Goal: Task Accomplishment & Management: Complete application form

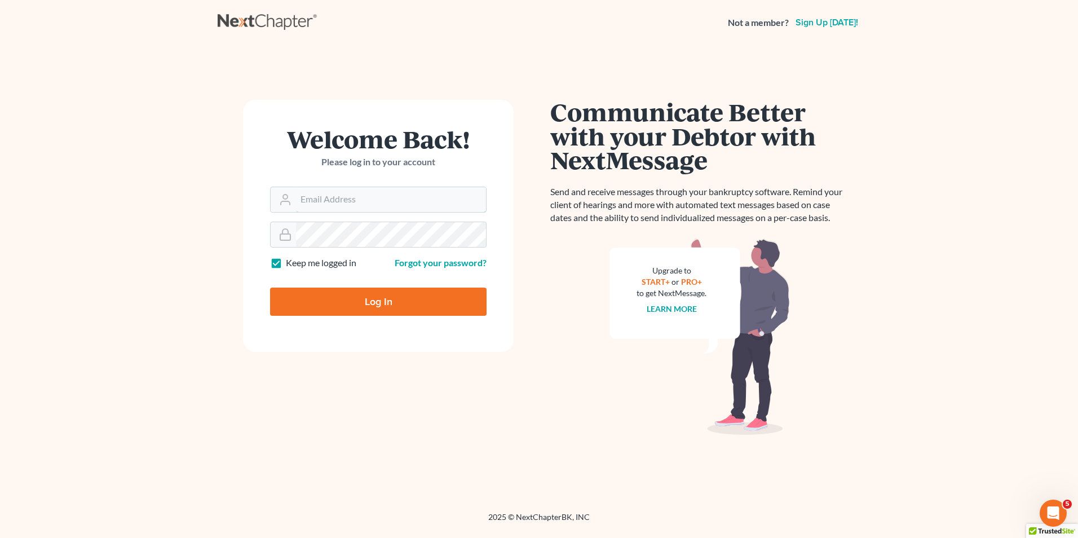
type input "[EMAIL_ADDRESS][DOMAIN_NAME]"
drag, startPoint x: 411, startPoint y: 299, endPoint x: 422, endPoint y: 287, distance: 16.8
click at [410, 299] on input "Log In" at bounding box center [378, 302] width 217 height 28
type input "Thinking..."
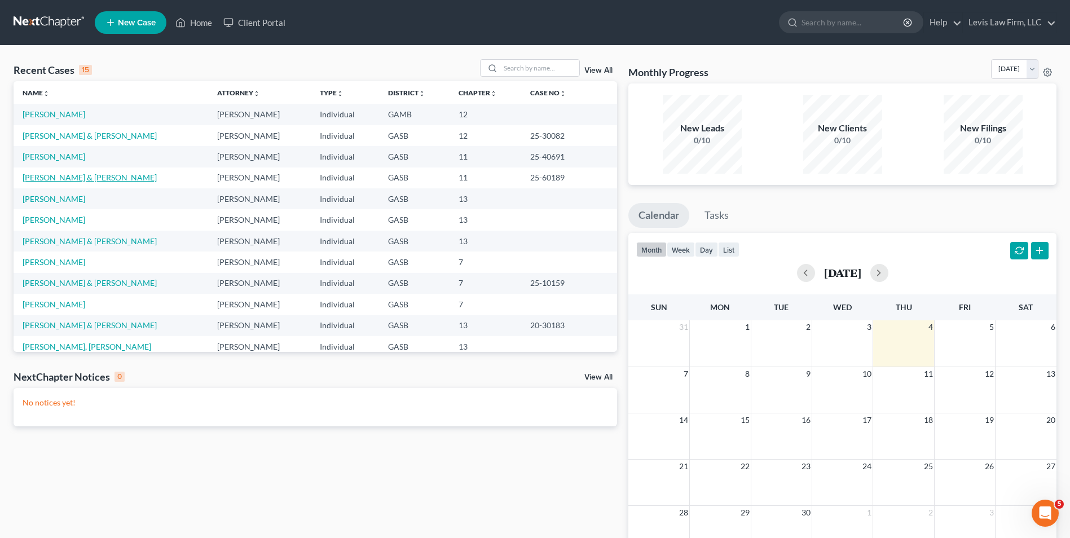
click at [65, 175] on link "Petrocci, Mark & Connie" at bounding box center [90, 178] width 134 height 10
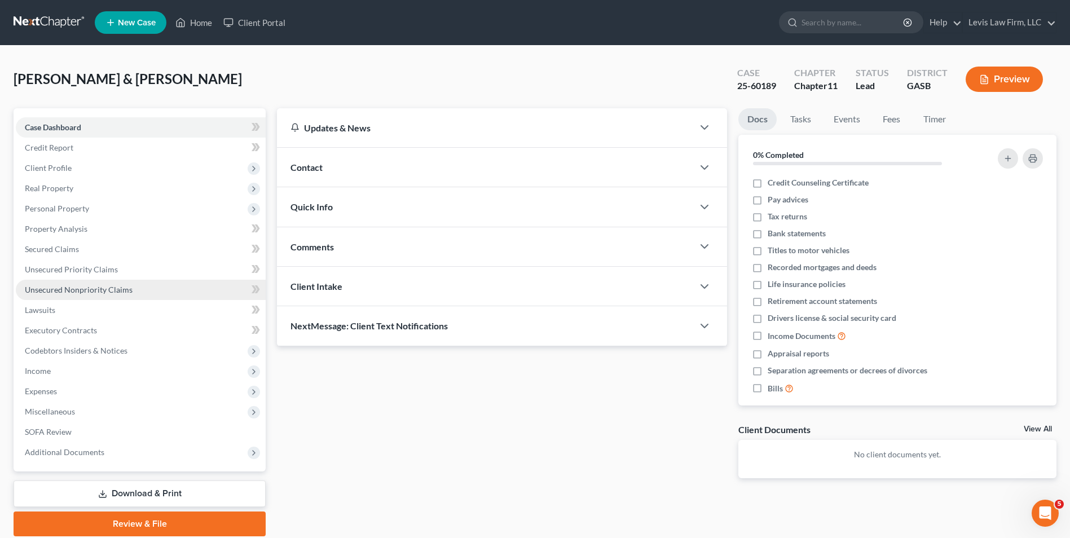
click at [98, 286] on span "Unsecured Nonpriority Claims" at bounding box center [79, 290] width 108 height 10
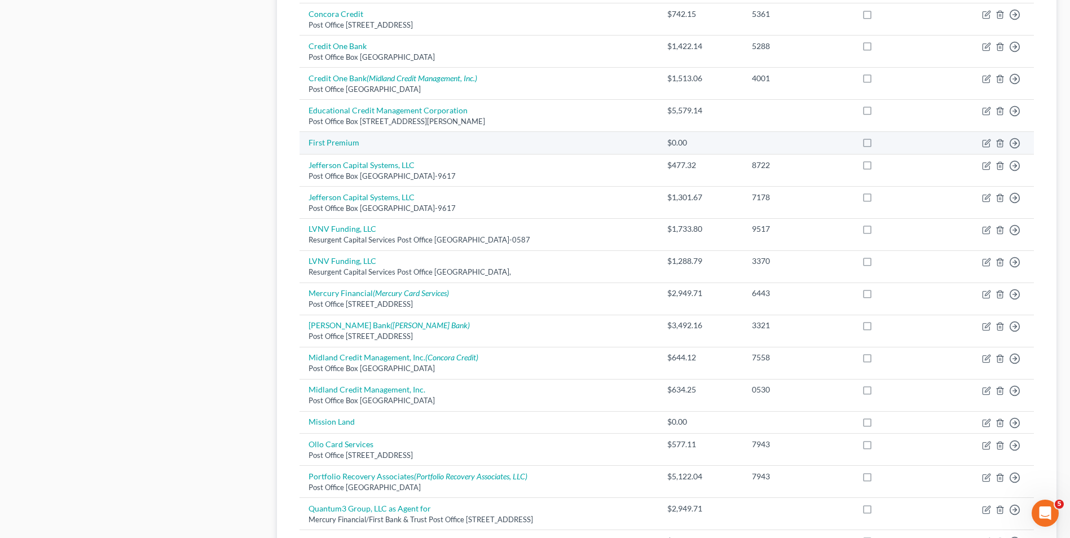
scroll to position [564, 0]
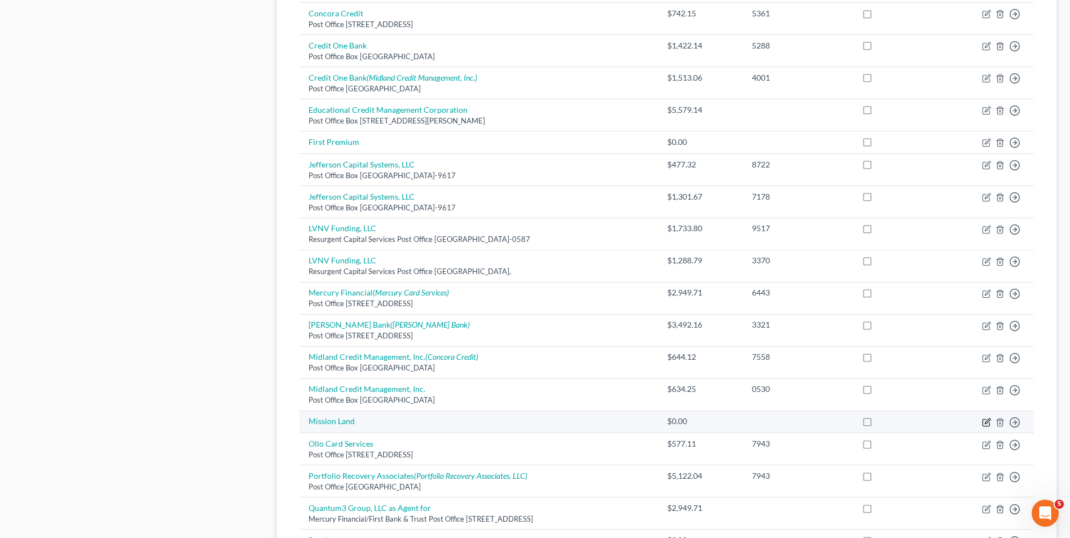
click at [984, 422] on icon "button" at bounding box center [986, 422] width 9 height 9
select select "2"
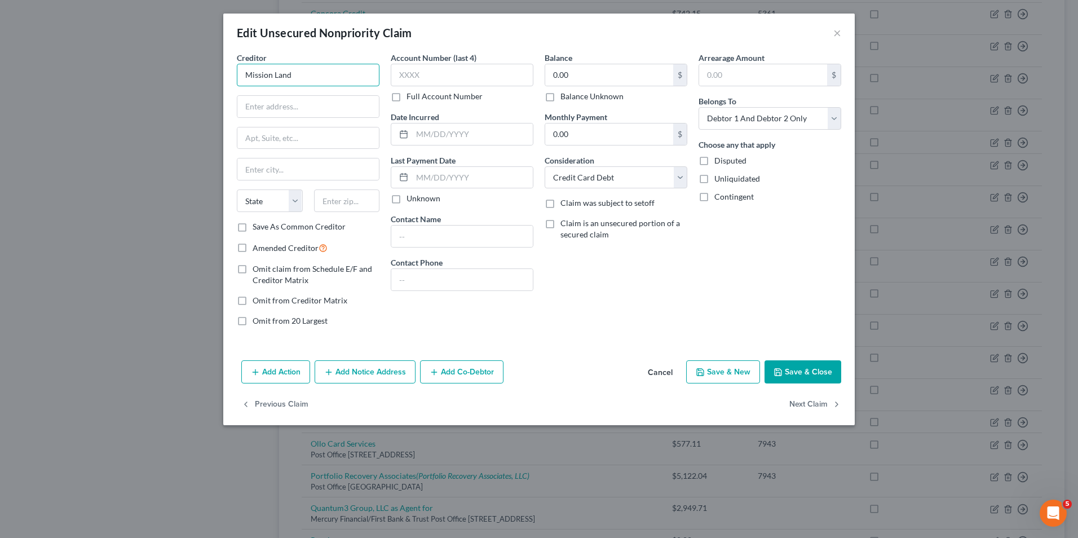
click at [318, 81] on input "Mission Land" at bounding box center [308, 75] width 143 height 23
type input "Mission Land and Petal"
type input "Post Office Box 757"
type input "Portsmouth"
select select "32"
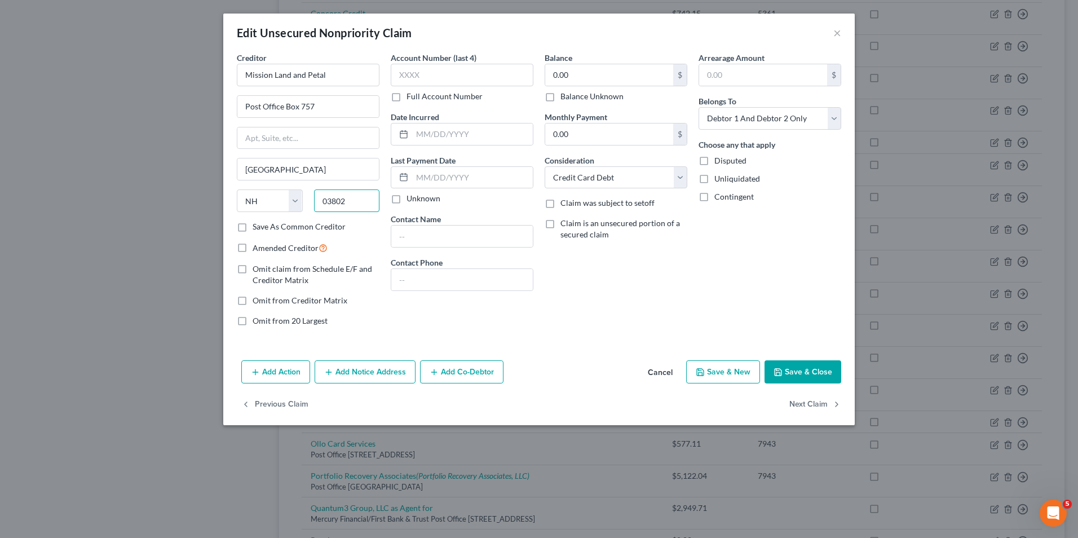
type input "03802"
drag, startPoint x: 554, startPoint y: 77, endPoint x: 633, endPoint y: 84, distance: 79.8
click at [554, 77] on input "0.00" at bounding box center [609, 74] width 128 height 21
type input "600.00"
click at [795, 368] on button "Save & Close" at bounding box center [803, 372] width 77 height 24
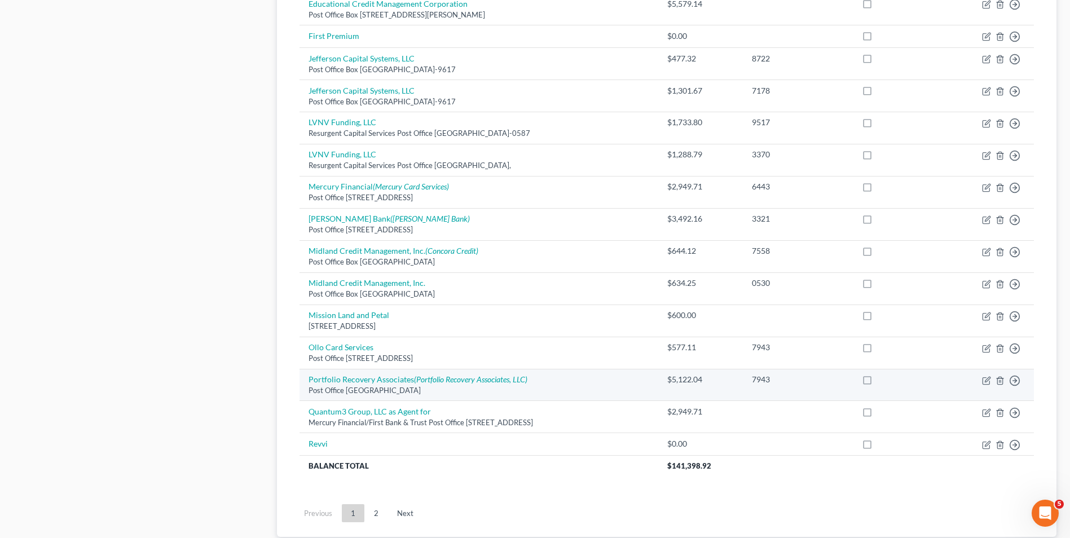
scroll to position [677, 0]
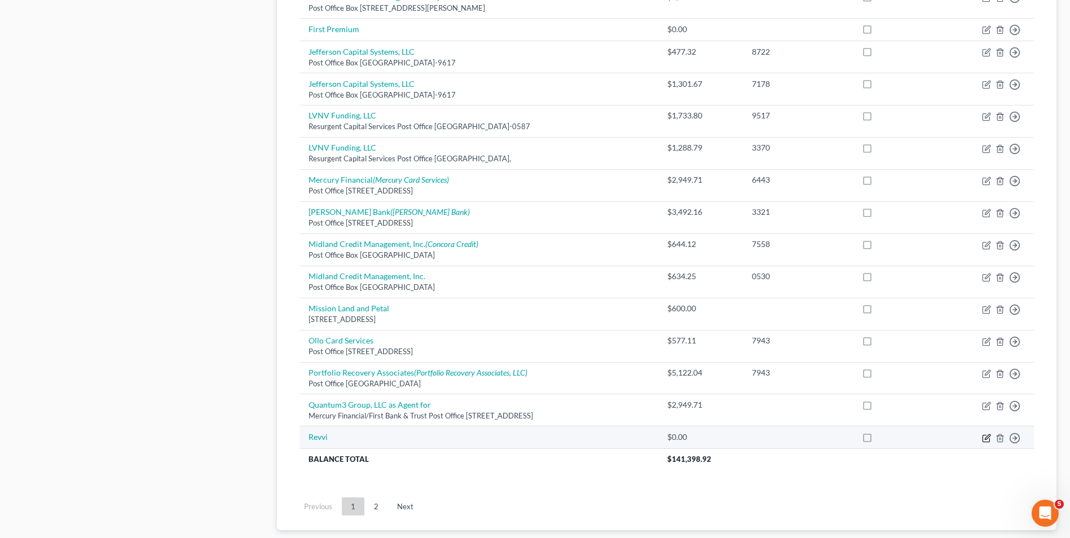
click at [987, 438] on icon "button" at bounding box center [987, 436] width 5 height 5
select select "2"
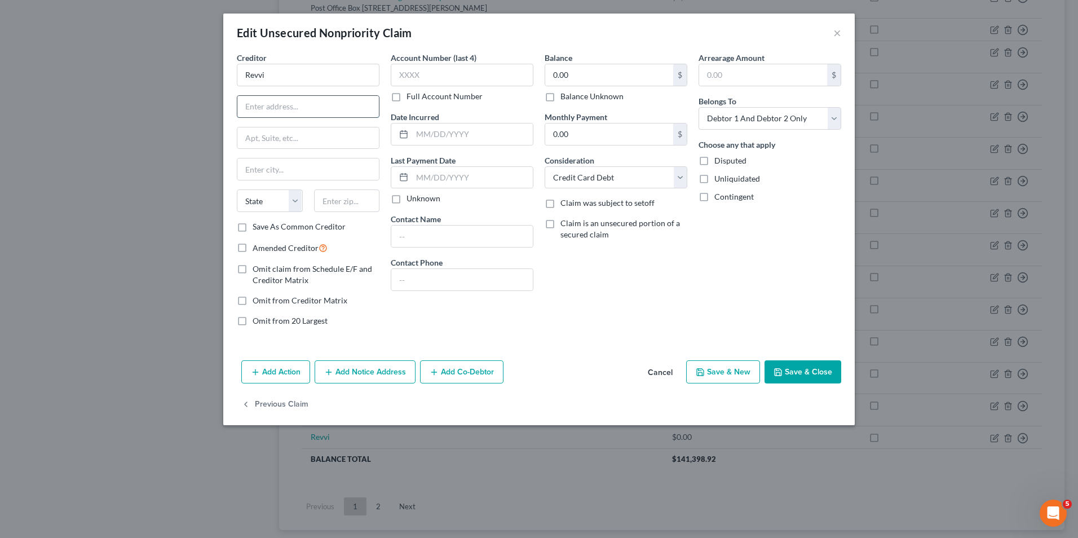
drag, startPoint x: 256, startPoint y: 110, endPoint x: 268, endPoint y: 112, distance: 12.0
click at [256, 110] on input "text" at bounding box center [308, 106] width 142 height 21
type input "Post Office Box 85800"
type input "Sioux Falls"
select select "43"
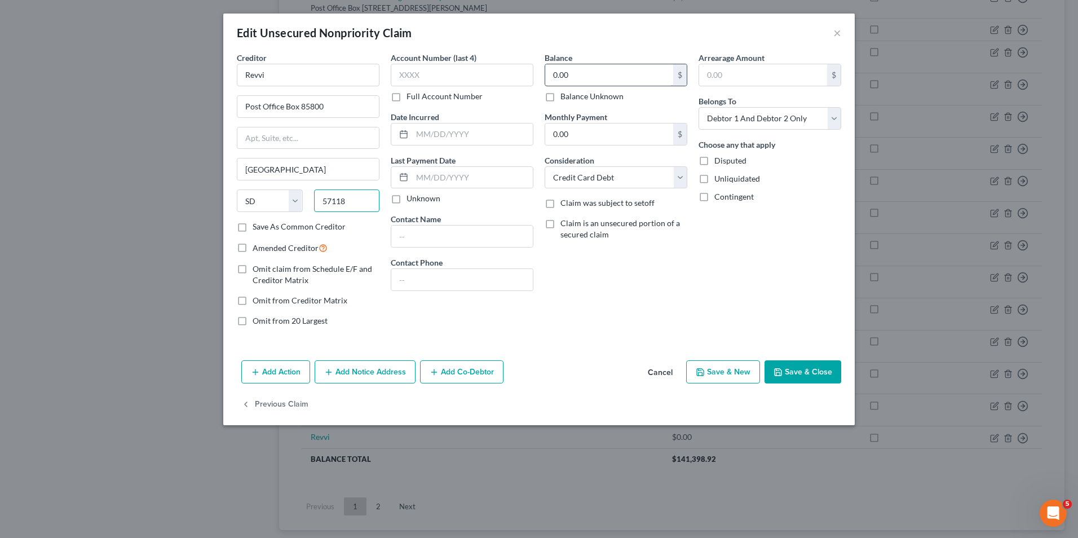
type input "57118"
click at [551, 75] on input "0.00" at bounding box center [609, 74] width 128 height 21
type input "400.00"
click at [799, 373] on button "Save & Close" at bounding box center [803, 372] width 77 height 24
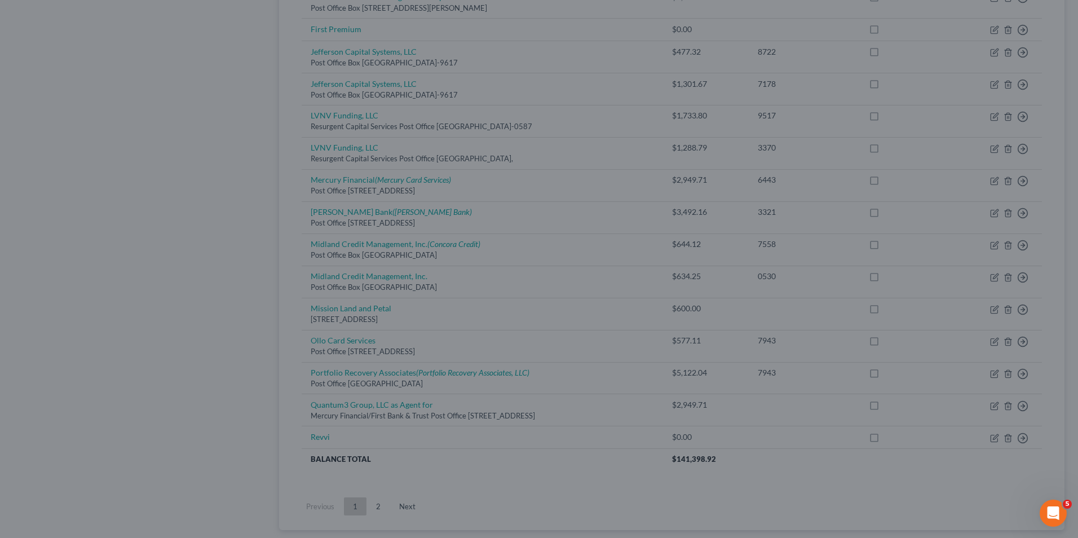
type input "0"
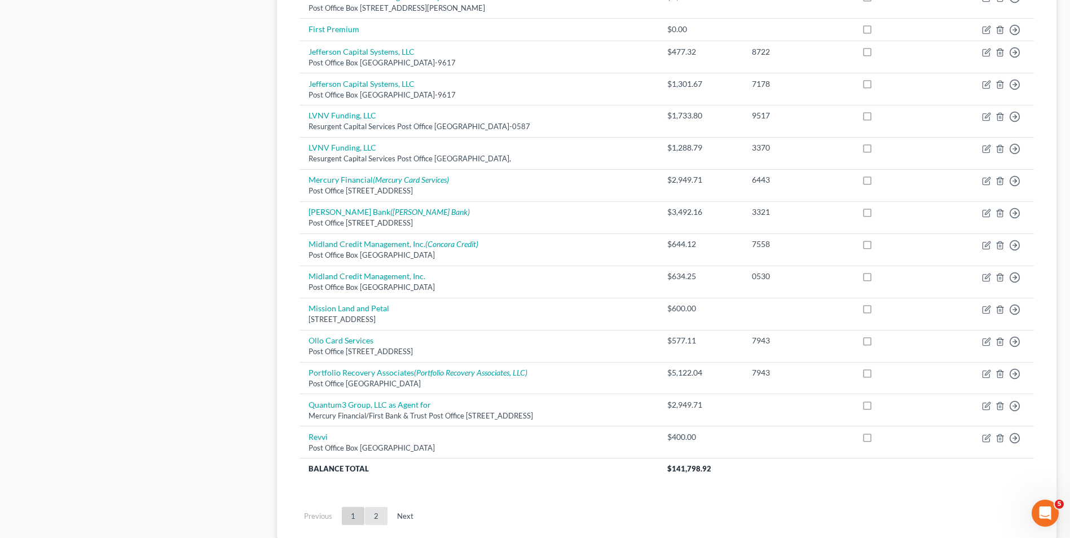
click at [376, 521] on link "2" at bounding box center [376, 516] width 23 height 18
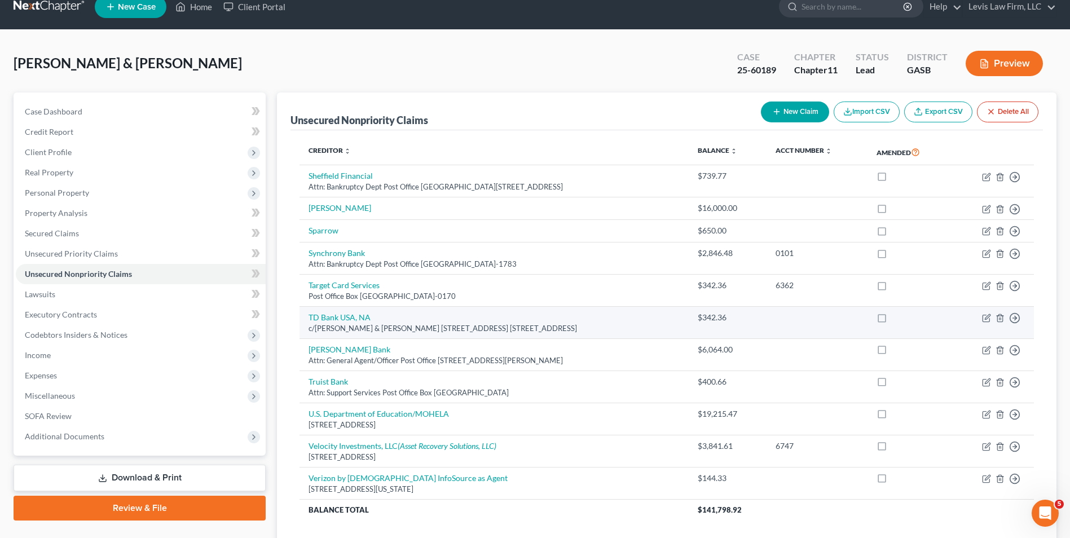
scroll to position [0, 0]
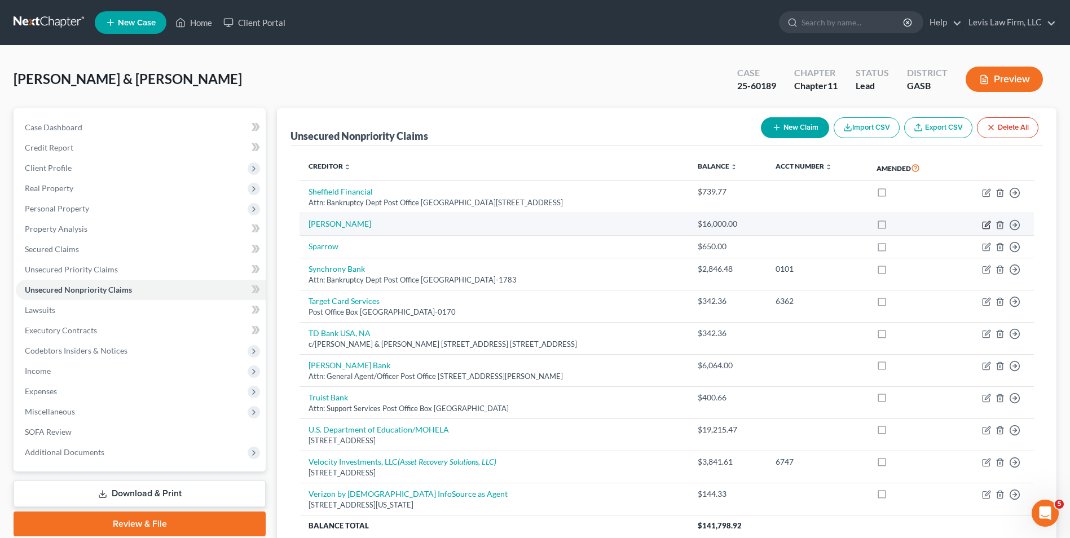
click at [984, 228] on icon "button" at bounding box center [986, 225] width 9 height 9
select select "14"
select select "0"
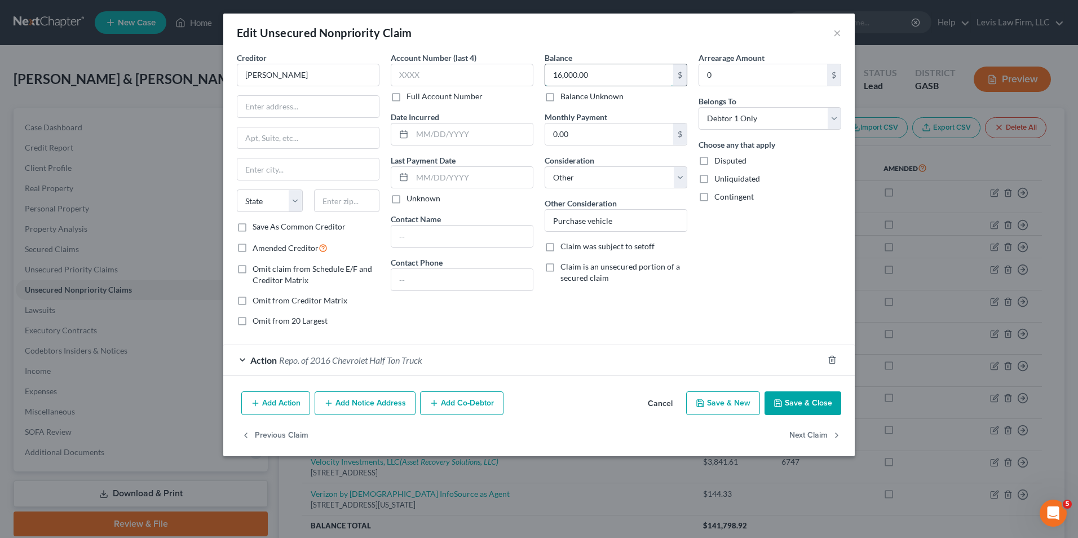
click at [592, 72] on input "16,000.00" at bounding box center [609, 74] width 128 height 21
type input "60,000.00"
click at [745, 323] on div "Arrearage Amount 0 $ Belongs To * Select Debtor 1 Only Debtor 2 Only Debtor 1 A…" at bounding box center [770, 194] width 154 height 284
click at [791, 404] on button "Save & Close" at bounding box center [803, 403] width 77 height 24
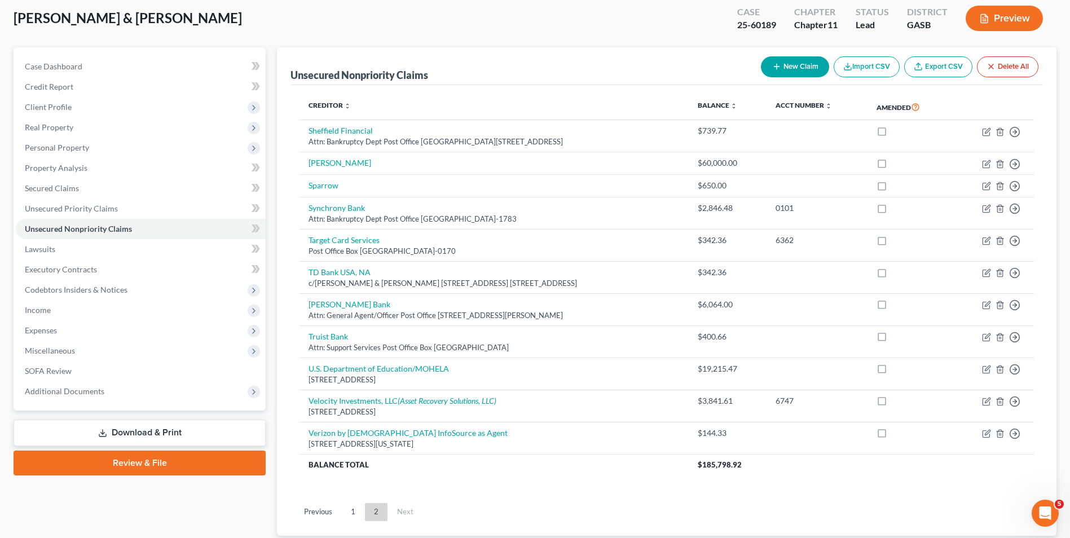
scroll to position [138, 0]
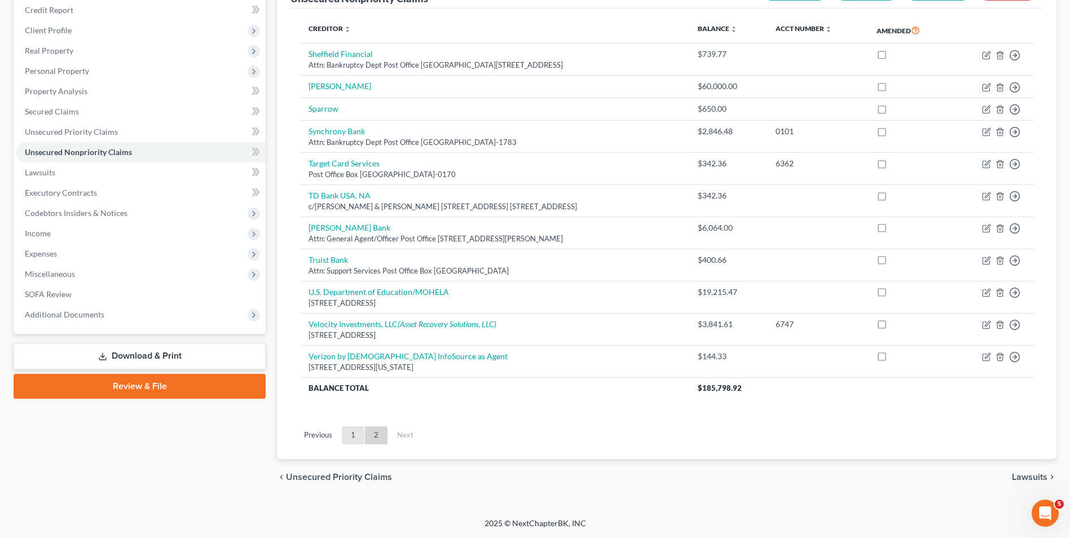
click at [353, 439] on link "1" at bounding box center [353, 435] width 23 height 18
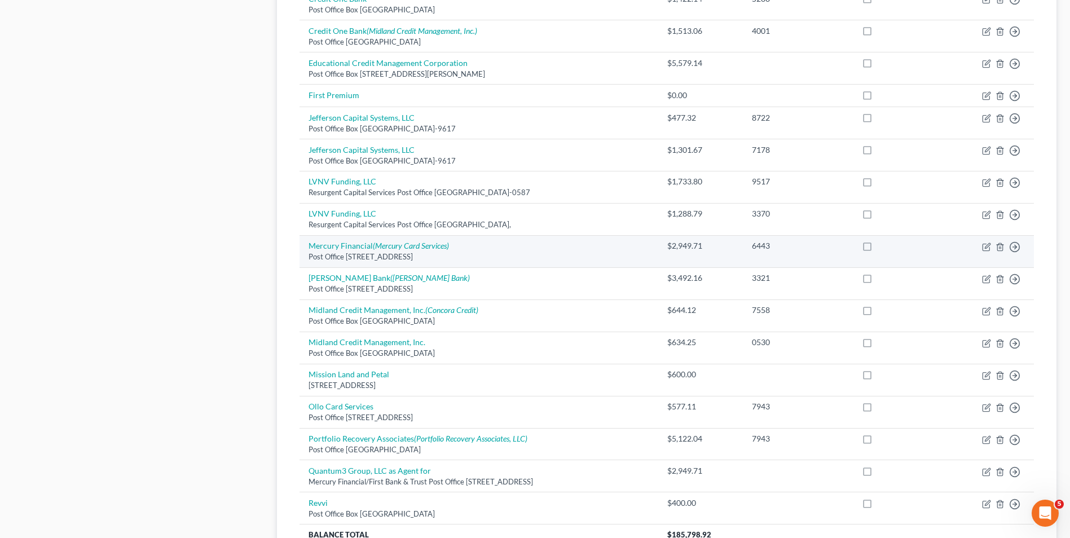
scroll to position [645, 0]
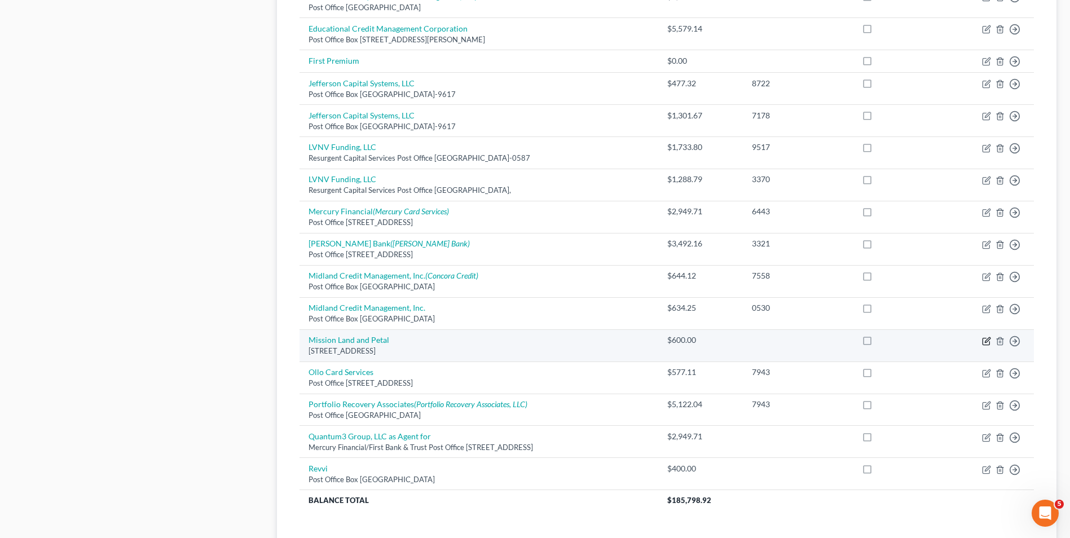
click at [988, 342] on icon "button" at bounding box center [986, 341] width 9 height 9
select select "32"
select select "2"
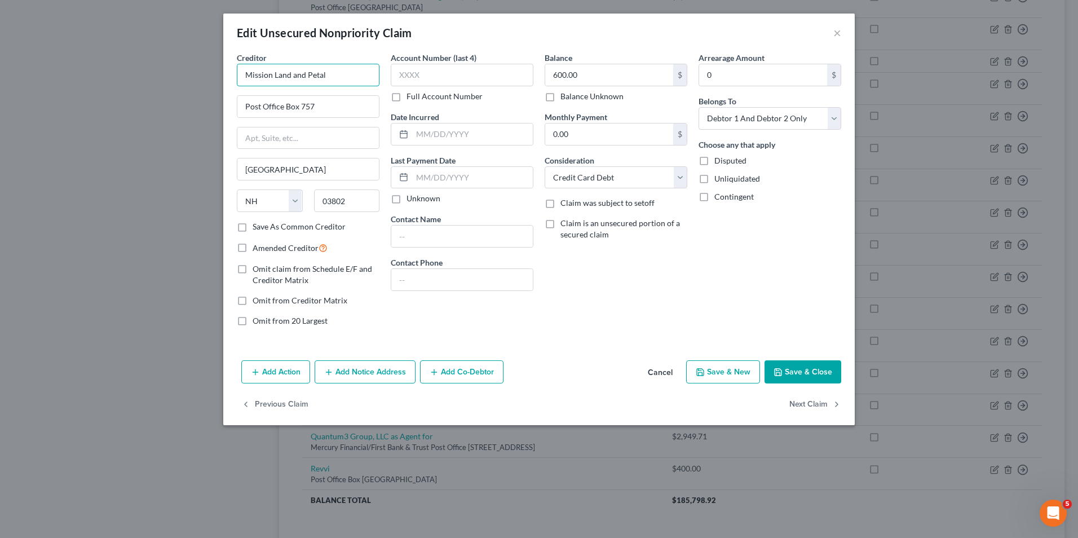
click at [288, 75] on input "Mission Land and Petal" at bounding box center [308, 75] width 143 height 23
type input "Mission Lane and Petal"
click at [785, 370] on button "Save & Close" at bounding box center [803, 372] width 77 height 24
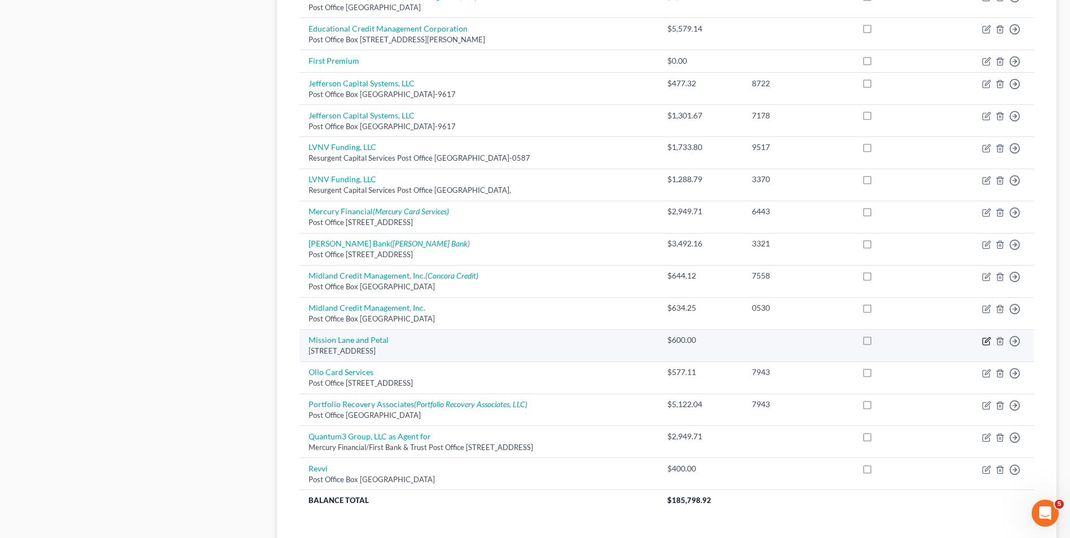
click at [988, 342] on icon "button" at bounding box center [986, 341] width 9 height 9
select select "32"
select select "2"
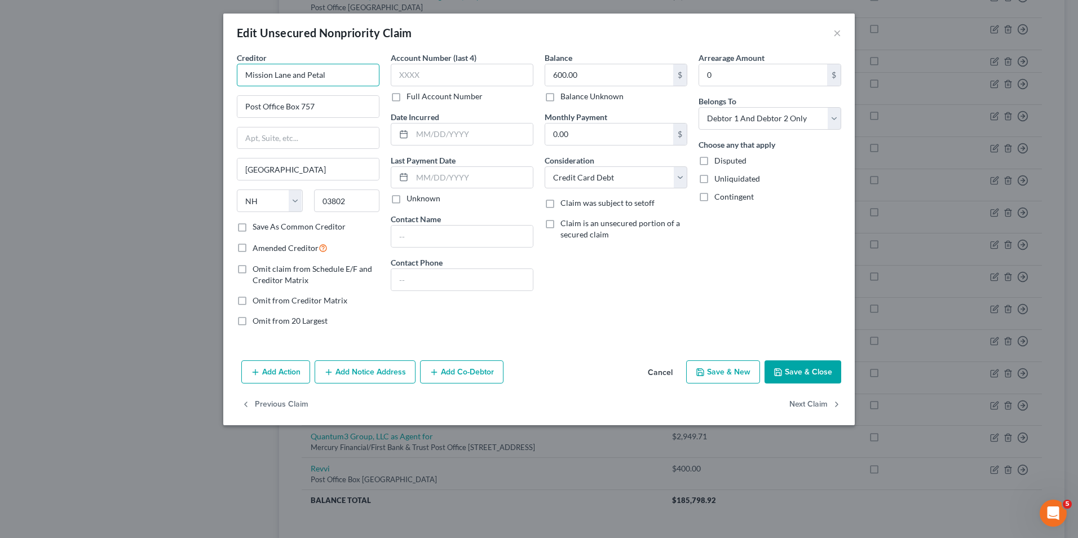
click at [338, 72] on input "Mission Lane and Petal" at bounding box center [308, 75] width 143 height 23
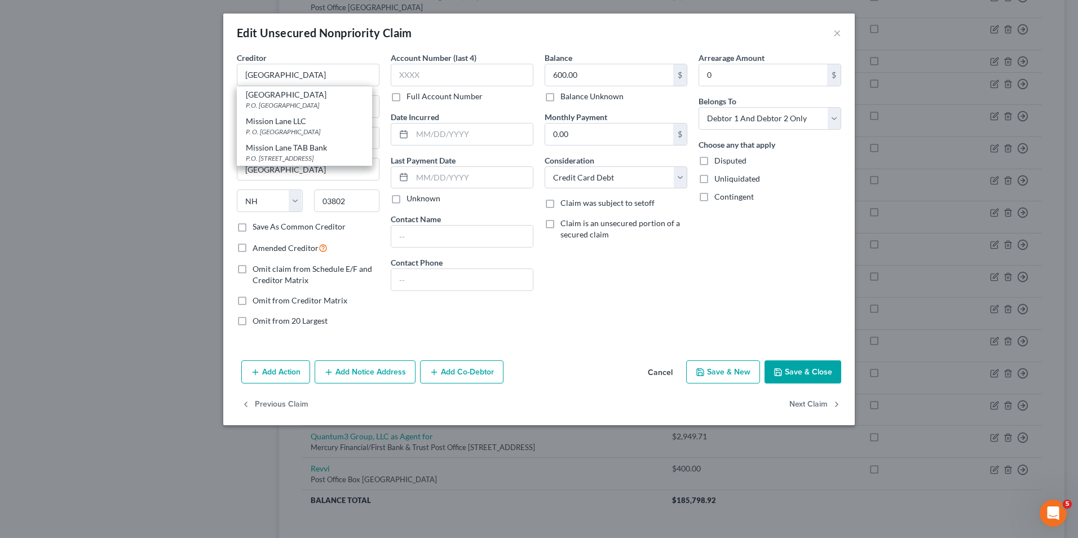
click at [809, 371] on button "Save & Close" at bounding box center [803, 372] width 77 height 24
type input "Mission Lane"
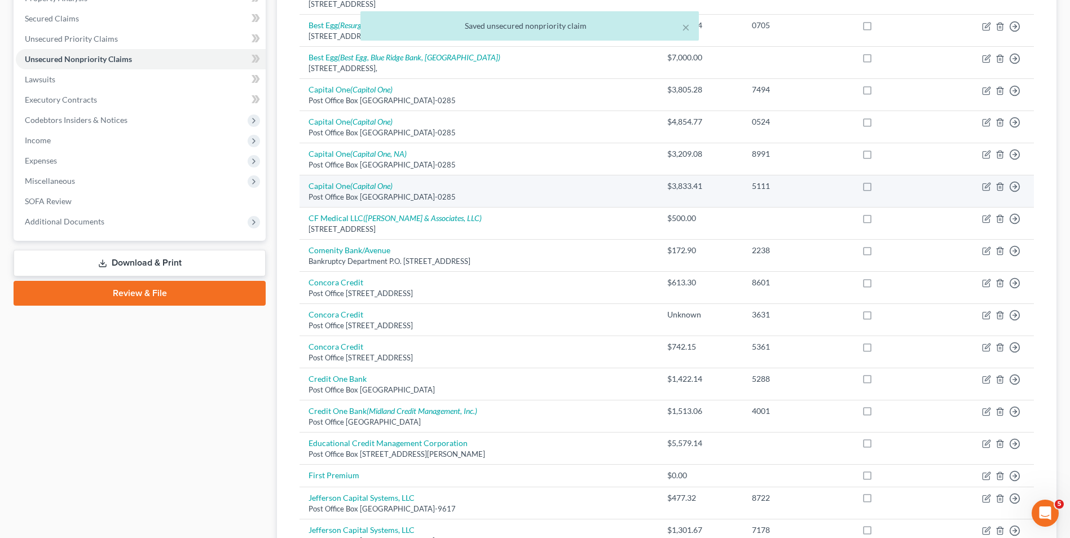
scroll to position [0, 0]
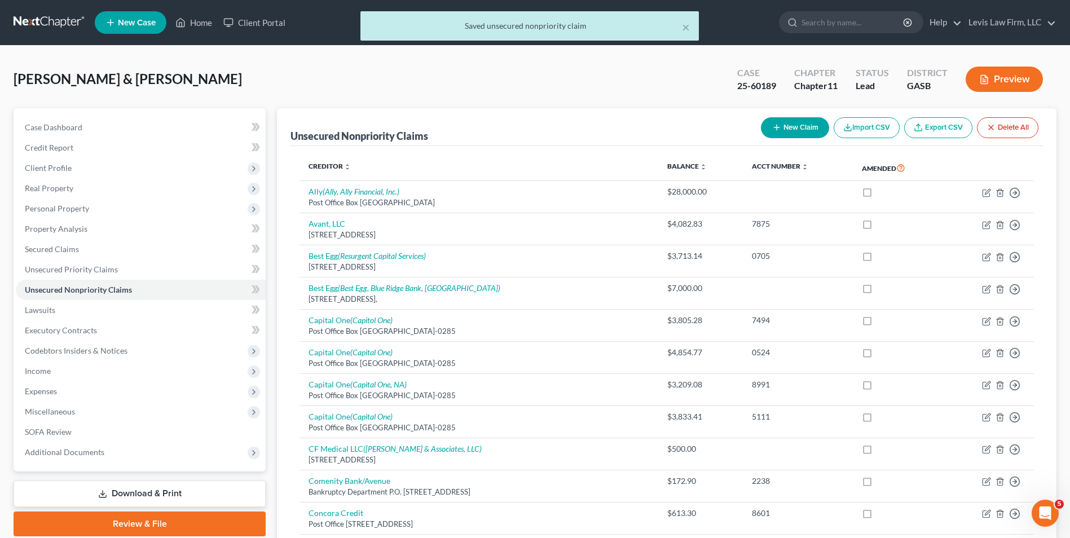
click at [795, 127] on button "New Claim" at bounding box center [795, 127] width 68 height 21
select select "2"
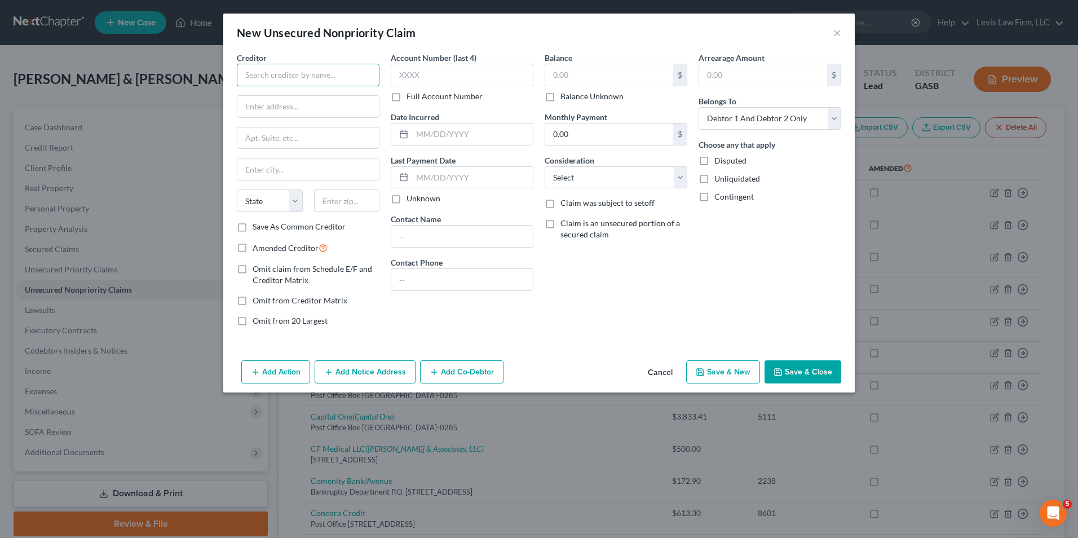
click at [255, 78] on input "text" at bounding box center [308, 75] width 143 height 23
type input "Petal Credit"
type input "Post Office Box 757"
type input "Portsmouth"
select select "32"
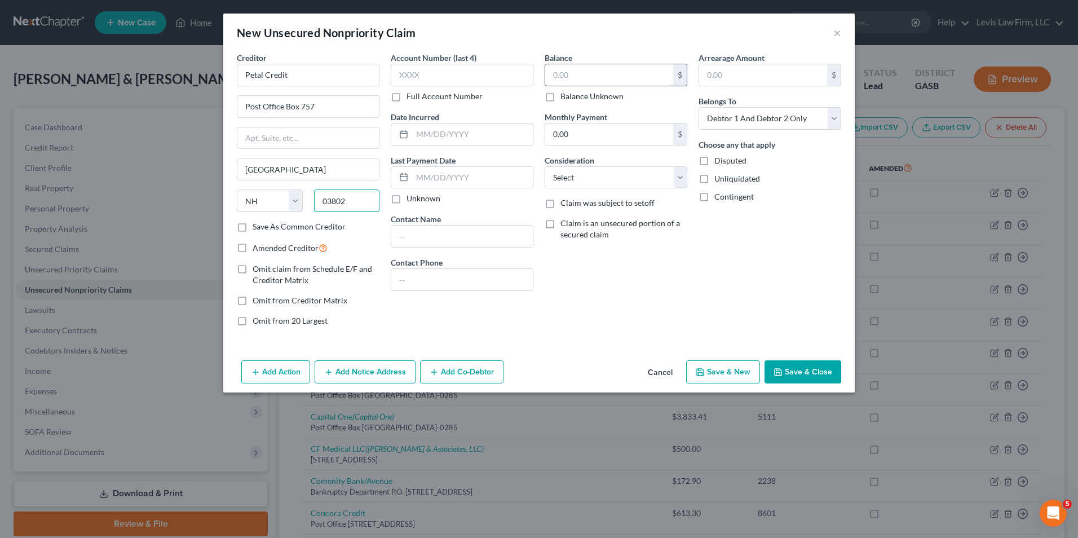
type input "03802"
click at [552, 72] on input "text" at bounding box center [609, 74] width 128 height 21
type input "600.00"
click at [682, 180] on select "Select Cable / Satellite Services Collection Agency Credit Card Debt Debt Couns…" at bounding box center [616, 177] width 143 height 23
select select "2"
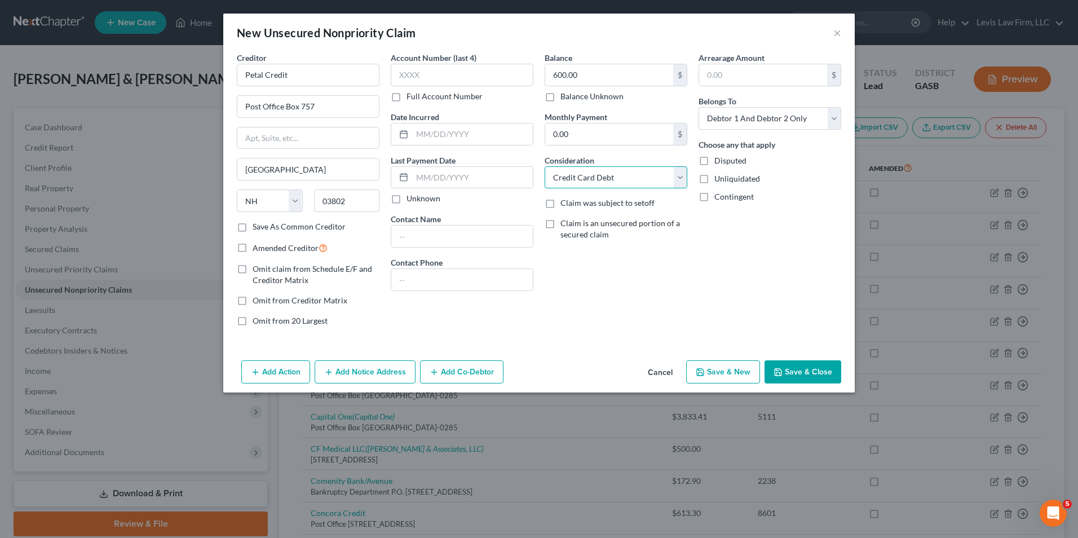
click at [545, 166] on select "Select Cable / Satellite Services Collection Agency Credit Card Debt Debt Couns…" at bounding box center [616, 177] width 143 height 23
click at [814, 368] on button "Save & Close" at bounding box center [803, 372] width 77 height 24
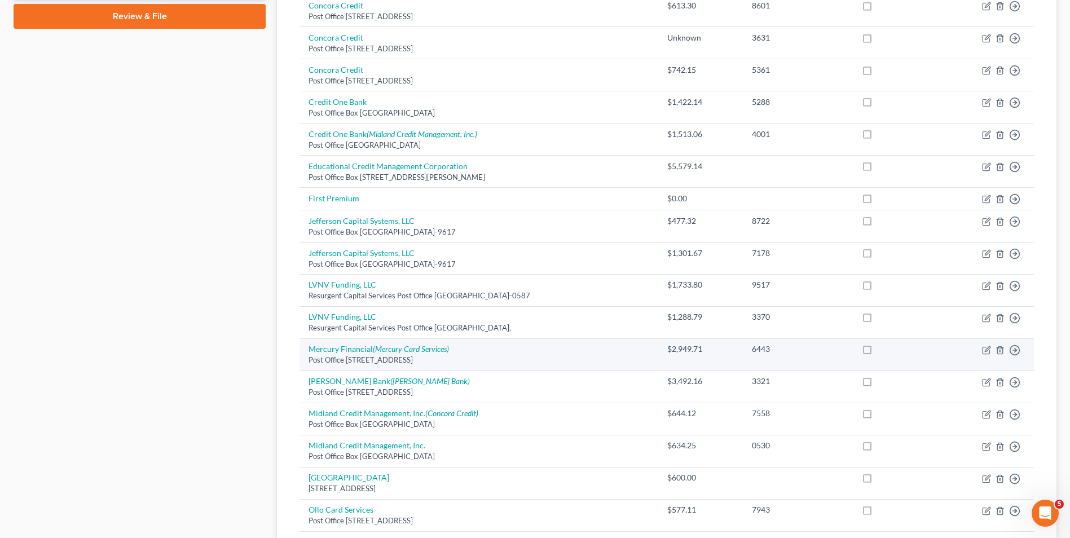
scroll to position [733, 0]
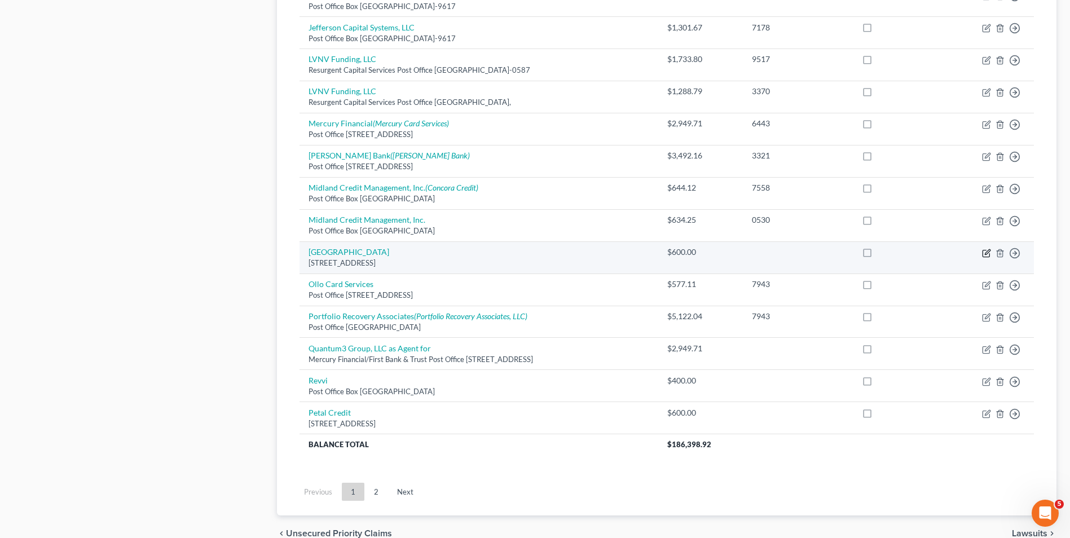
click at [988, 254] on icon "button" at bounding box center [986, 253] width 9 height 9
select select "32"
select select "2"
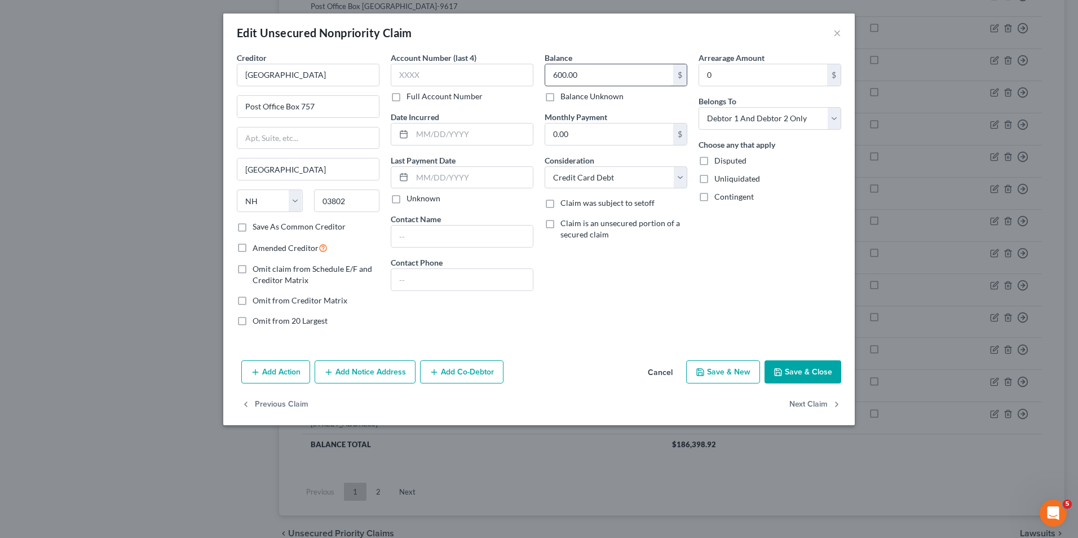
click at [550, 77] on input "600.00" at bounding box center [609, 74] width 128 height 21
type input "500.00"
click at [794, 368] on button "Save & Close" at bounding box center [803, 372] width 77 height 24
